Goal: Find specific page/section: Find specific page/section

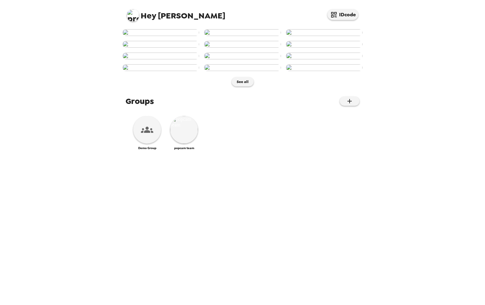
click at [134, 13] on img at bounding box center [133, 15] width 12 height 12
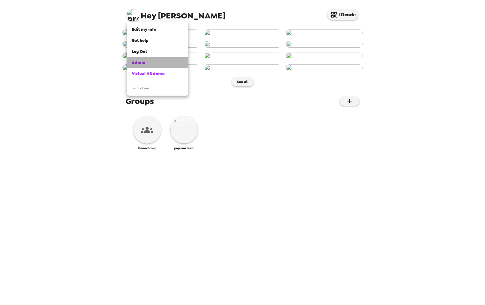
click at [139, 66] on link "Admin" at bounding box center [158, 62] width 62 height 11
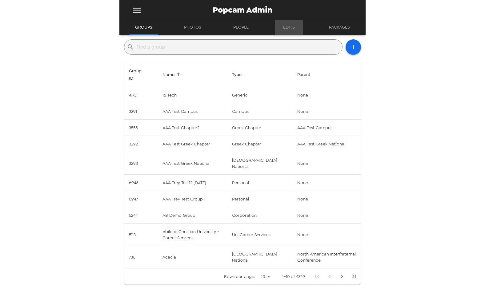
click at [285, 26] on button "Edits" at bounding box center [289, 27] width 28 height 15
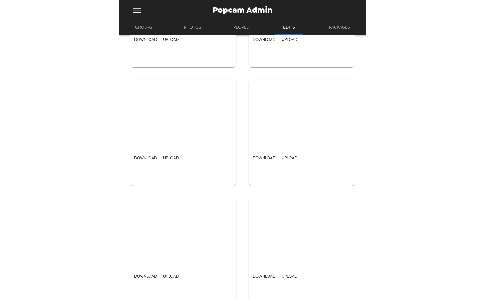
scroll to position [14405, 0]
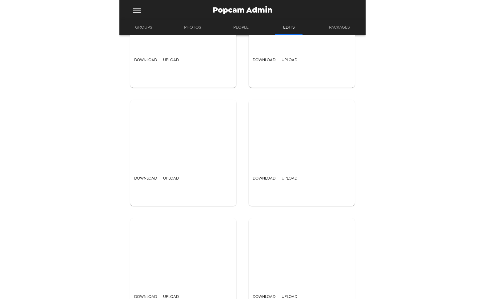
click at [361, 132] on div "Download Upload" at bounding box center [301, 153] width 118 height 118
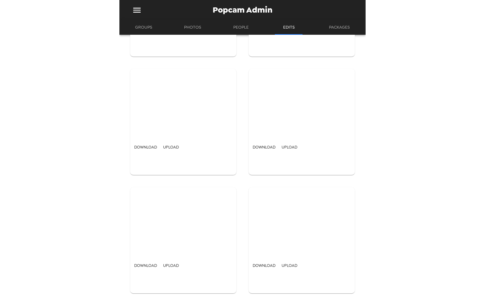
scroll to position [12878, 0]
